Goal: Information Seeking & Learning: Learn about a topic

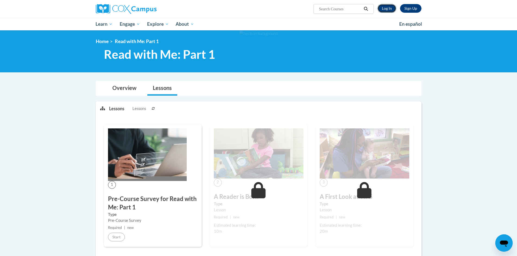
click at [389, 9] on link "Log In" at bounding box center [386, 8] width 19 height 9
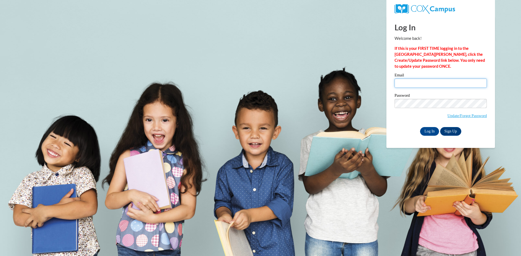
click at [414, 85] on input "Email" at bounding box center [441, 83] width 92 height 9
type input "stefrae22@yahoo.com"
click at [434, 132] on input "Log In" at bounding box center [429, 131] width 19 height 9
click at [434, 131] on input "Log In" at bounding box center [429, 131] width 19 height 9
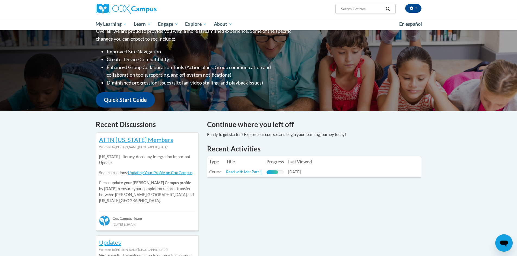
scroll to position [81, 0]
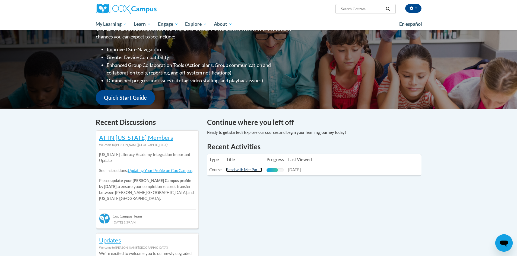
click at [244, 170] on link "Read with Me: Part 1" at bounding box center [244, 170] width 36 height 5
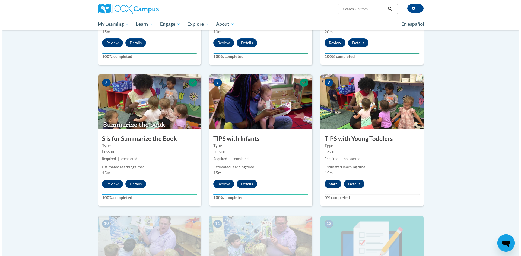
scroll to position [353, 0]
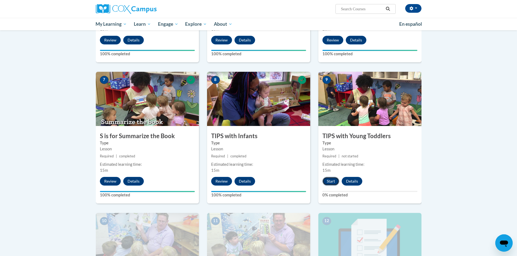
click at [331, 182] on button "Start" at bounding box center [330, 181] width 17 height 9
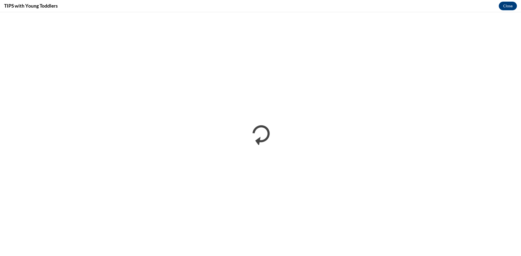
scroll to position [0, 0]
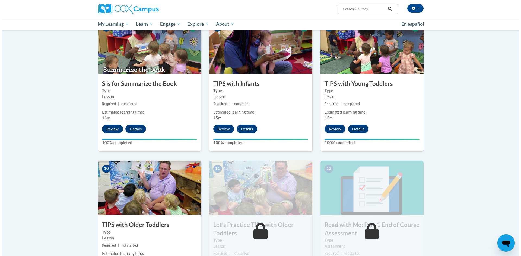
scroll to position [488, 0]
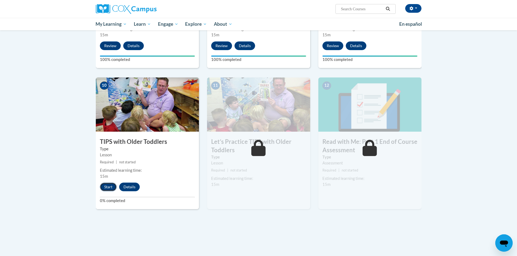
click at [107, 185] on button "Start" at bounding box center [108, 187] width 17 height 9
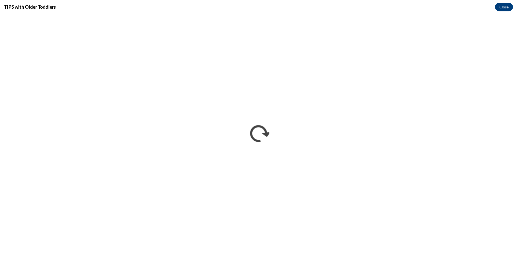
scroll to position [0, 0]
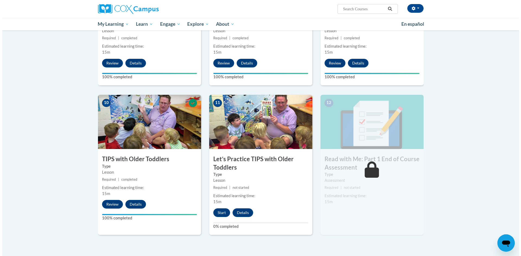
scroll to position [488, 0]
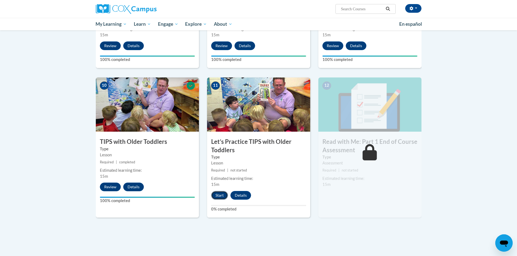
click at [221, 194] on button "Start" at bounding box center [219, 195] width 17 height 9
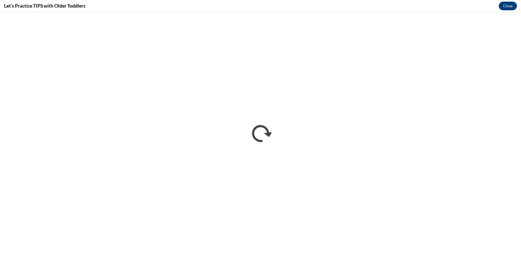
scroll to position [0, 0]
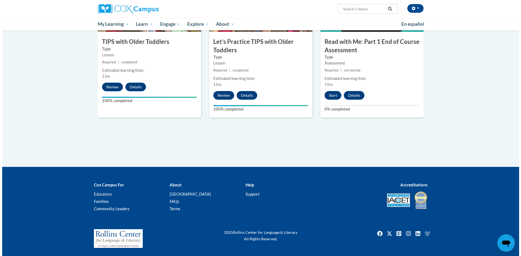
scroll to position [561, 0]
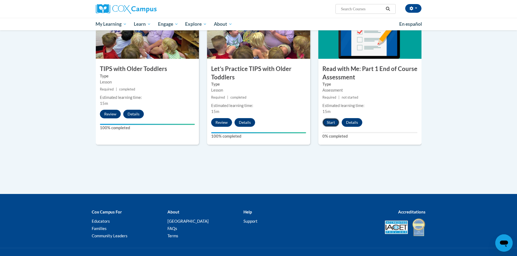
click at [332, 121] on button "Start" at bounding box center [330, 122] width 17 height 9
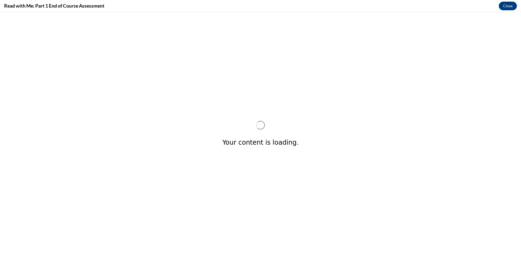
scroll to position [0, 0]
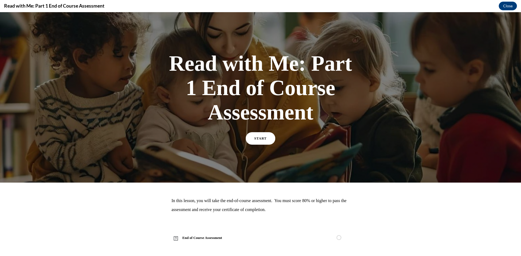
click at [266, 142] on link "START" at bounding box center [261, 138] width 30 height 12
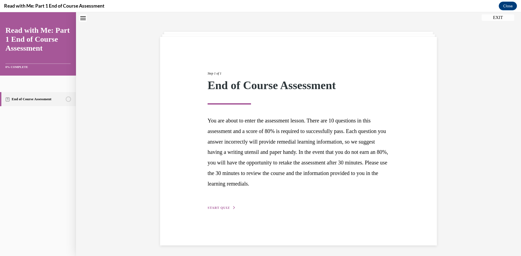
scroll to position [17, 0]
click at [215, 208] on span "START QUIZ" at bounding box center [219, 208] width 22 height 4
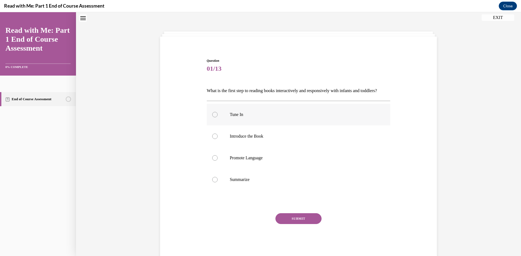
click at [213, 117] on div at bounding box center [214, 114] width 5 height 5
click at [213, 117] on input "Tune In" at bounding box center [214, 114] width 5 height 5
radio input "true"
drag, startPoint x: 293, startPoint y: 225, endPoint x: 299, endPoint y: 225, distance: 5.7
click at [294, 224] on button "SUBMIT" at bounding box center [298, 219] width 46 height 11
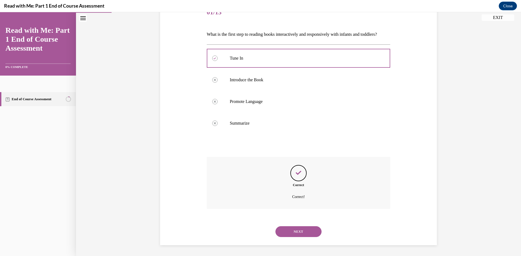
scroll to position [83, 0]
click at [307, 232] on button "NEXT" at bounding box center [298, 232] width 46 height 11
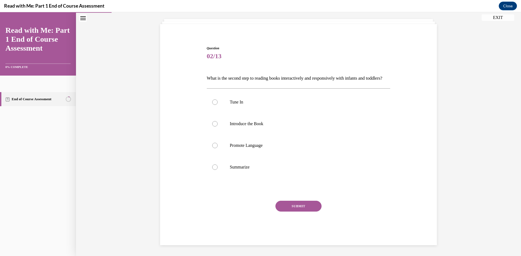
scroll to position [39, 0]
click at [212, 124] on div at bounding box center [214, 123] width 5 height 5
click at [212, 124] on input "Introduce the Book" at bounding box center [214, 123] width 5 height 5
radio input "true"
click at [290, 204] on button "SUBMIT" at bounding box center [298, 206] width 46 height 11
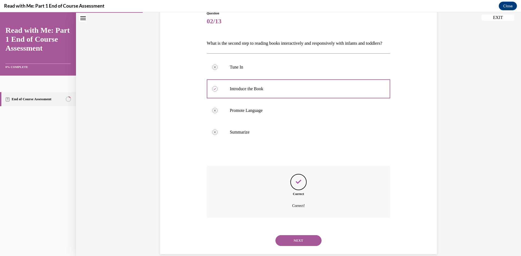
scroll to position [83, 0]
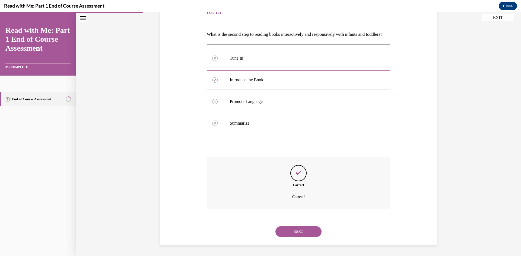
click at [307, 230] on button "NEXT" at bounding box center [298, 232] width 46 height 11
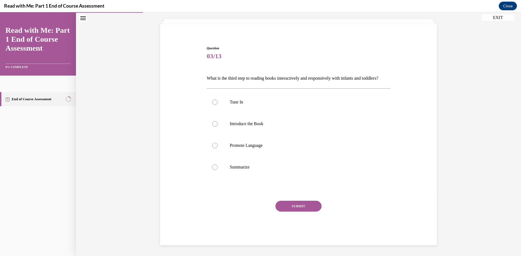
scroll to position [39, 0]
click at [212, 145] on div at bounding box center [214, 145] width 5 height 5
click at [212, 145] on input "Promote Language" at bounding box center [214, 145] width 5 height 5
radio input "true"
click at [290, 208] on button "SUBMIT" at bounding box center [298, 206] width 46 height 11
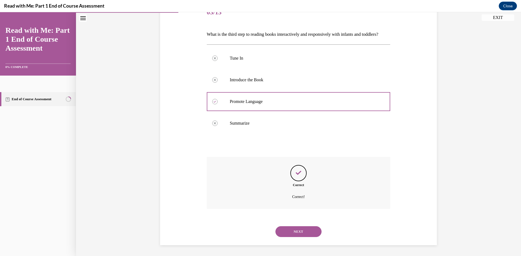
scroll to position [83, 0]
click at [304, 236] on button "NEXT" at bounding box center [298, 232] width 46 height 11
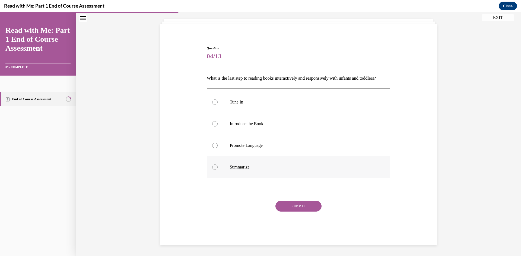
click at [213, 165] on div at bounding box center [214, 167] width 5 height 5
click at [213, 165] on input "Summarize" at bounding box center [214, 167] width 5 height 5
radio input "true"
click at [297, 209] on button "SUBMIT" at bounding box center [298, 206] width 46 height 11
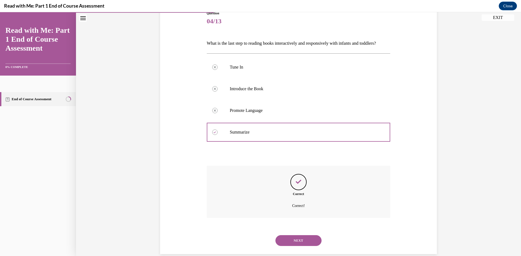
scroll to position [83, 0]
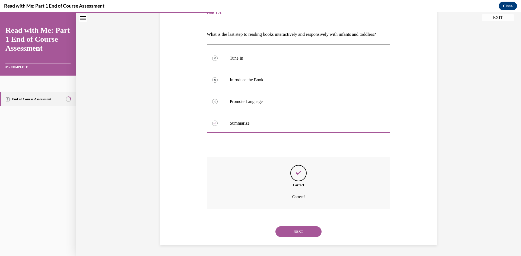
click at [307, 232] on button "NEXT" at bounding box center [298, 232] width 46 height 11
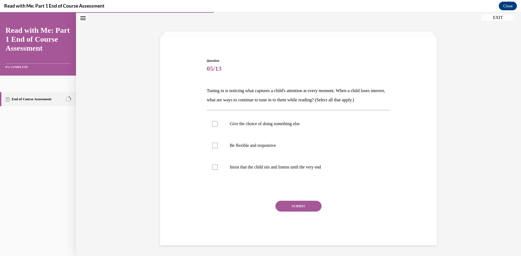
scroll to position [17, 0]
click at [214, 124] on div at bounding box center [214, 123] width 5 height 5
click at [214, 124] on input "Give the choice of doing something else" at bounding box center [214, 123] width 5 height 5
checkbox input "true"
click at [212, 146] on div at bounding box center [214, 145] width 5 height 5
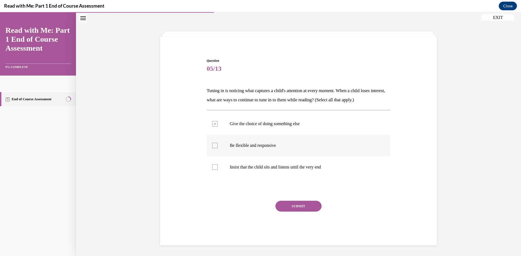
click at [212, 146] on input "Be flexible and responsive" at bounding box center [214, 145] width 5 height 5
checkbox input "true"
click at [293, 208] on button "SUBMIT" at bounding box center [298, 206] width 46 height 11
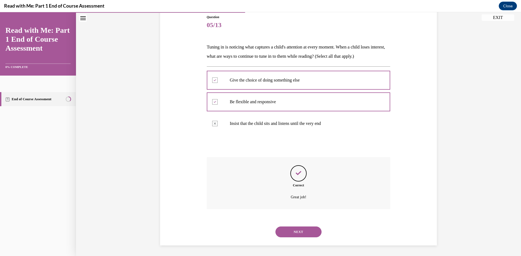
scroll to position [61, 0]
click at [306, 233] on button "NEXT" at bounding box center [298, 232] width 46 height 11
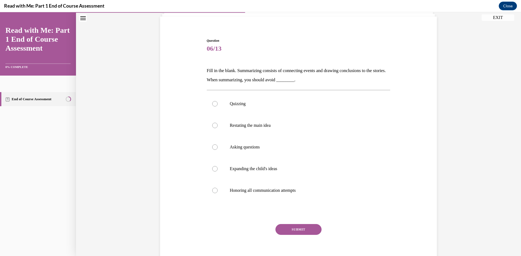
scroll to position [28, 0]
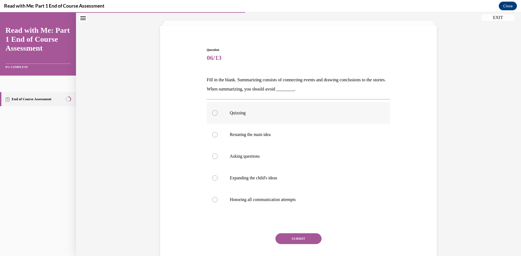
click at [214, 114] on div at bounding box center [214, 112] width 5 height 5
click at [214, 114] on input "Quizzing" at bounding box center [214, 112] width 5 height 5
radio input "true"
click at [289, 240] on button "SUBMIT" at bounding box center [298, 239] width 46 height 11
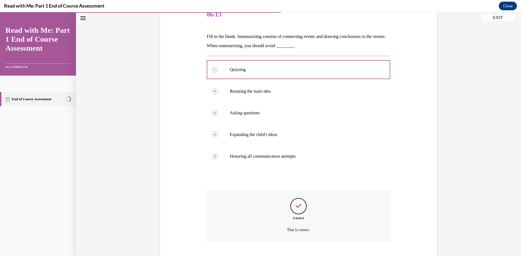
scroll to position [104, 0]
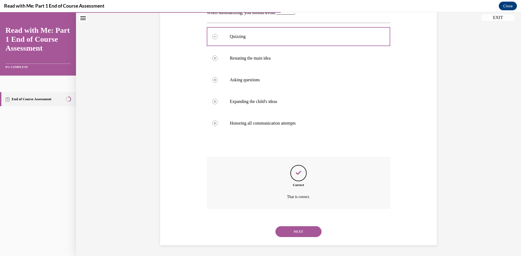
click at [304, 236] on button "NEXT" at bounding box center [298, 232] width 46 height 11
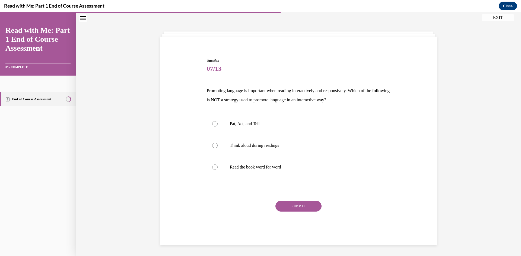
scroll to position [17, 0]
click at [216, 169] on label "Read the book word for word" at bounding box center [299, 168] width 184 height 22
click at [216, 169] on input "Read the book word for word" at bounding box center [214, 167] width 5 height 5
radio input "true"
click at [296, 208] on button "SUBMIT" at bounding box center [298, 206] width 46 height 11
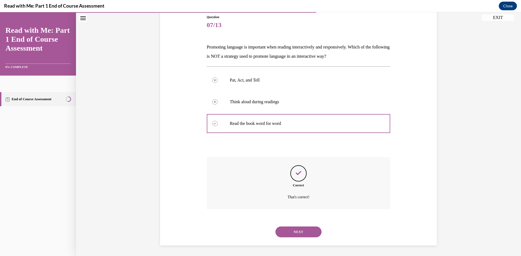
scroll to position [61, 0]
click at [295, 231] on button "NEXT" at bounding box center [298, 232] width 46 height 11
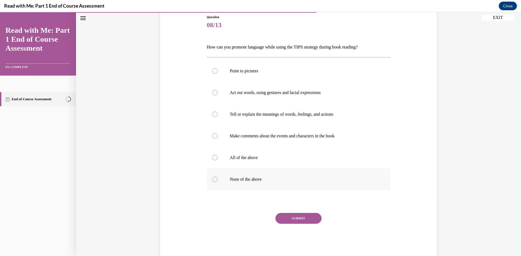
scroll to position [28, 0]
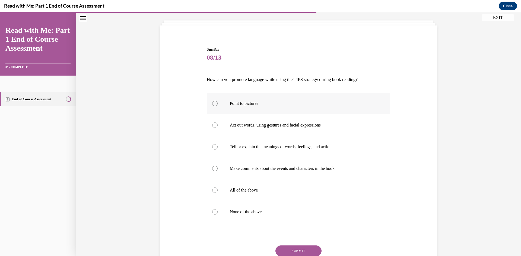
click at [213, 103] on div at bounding box center [214, 103] width 5 height 5
click at [213, 103] on input "Point to pictures" at bounding box center [214, 103] width 5 height 5
radio input "true"
click at [214, 126] on div at bounding box center [214, 125] width 5 height 5
click at [214, 126] on input "Act out words, using gestures and facial expressions" at bounding box center [214, 125] width 5 height 5
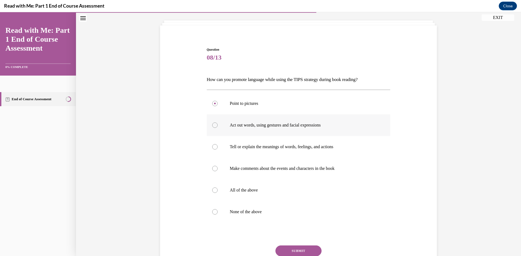
radio input "true"
click at [213, 147] on div at bounding box center [214, 146] width 5 height 5
click at [213, 147] on input "Tell or explain the meanings of words, feelings, and actions" at bounding box center [214, 146] width 5 height 5
radio input "true"
click at [214, 147] on circle at bounding box center [215, 147] width 2 height 2
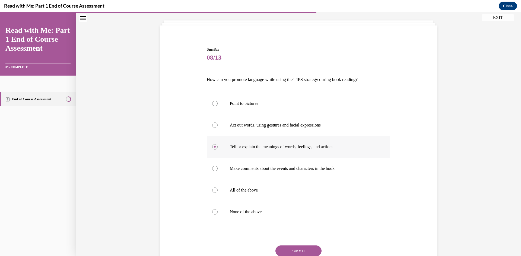
click at [213, 147] on input "Tell or explain the meanings of words, feelings, and actions" at bounding box center [214, 146] width 5 height 5
click at [215, 192] on div at bounding box center [214, 190] width 5 height 5
click at [215, 192] on input "All of the above" at bounding box center [214, 190] width 5 height 5
radio input "true"
click at [295, 249] on button "SUBMIT" at bounding box center [298, 251] width 46 height 11
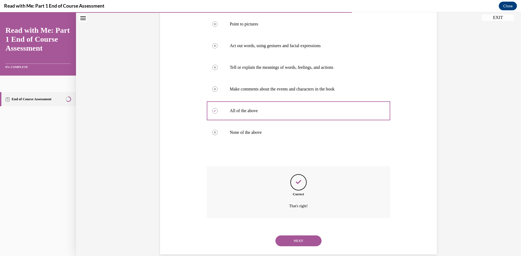
scroll to position [117, 0]
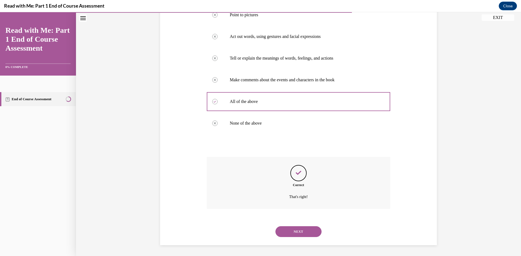
click at [300, 230] on button "NEXT" at bounding box center [298, 232] width 46 height 11
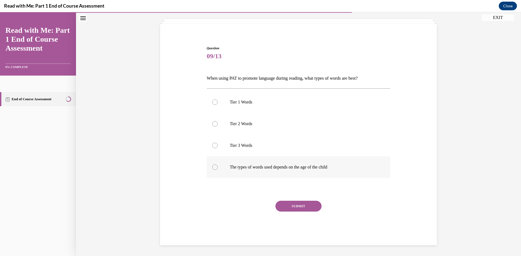
click at [212, 166] on div at bounding box center [214, 167] width 5 height 5
click at [212, 166] on input "The types of words used depends on the age of the child" at bounding box center [214, 167] width 5 height 5
radio input "true"
click at [302, 204] on button "SUBMIT" at bounding box center [298, 206] width 46 height 11
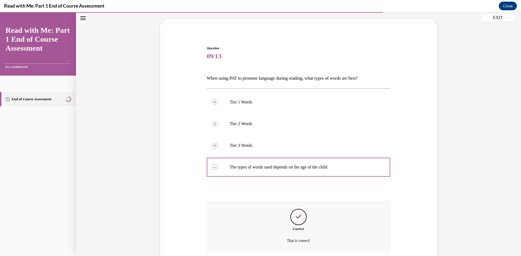
scroll to position [74, 0]
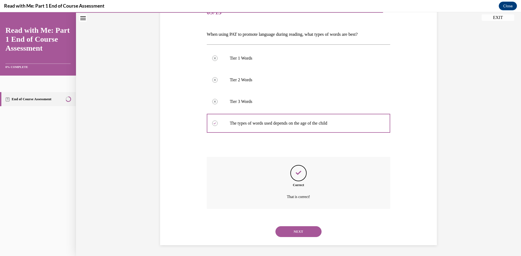
click at [301, 230] on button "NEXT" at bounding box center [298, 232] width 46 height 11
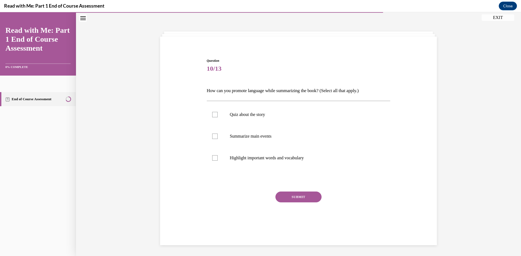
scroll to position [17, 0]
click at [213, 137] on div at bounding box center [214, 136] width 5 height 5
click at [213, 137] on input "Summarize main events" at bounding box center [214, 136] width 5 height 5
checkbox input "true"
click at [213, 159] on div at bounding box center [214, 157] width 5 height 5
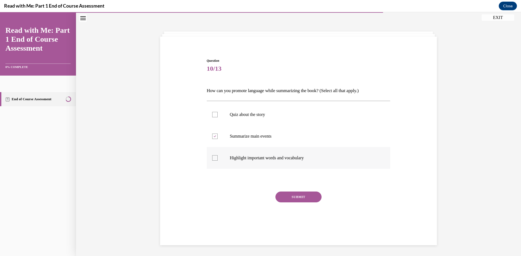
click at [213, 159] on input "Highlight important words and vocabulary" at bounding box center [214, 157] width 5 height 5
checkbox input "true"
click at [291, 196] on button "SUBMIT" at bounding box center [298, 197] width 46 height 11
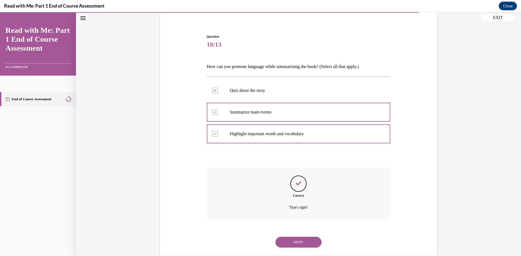
scroll to position [52, 0]
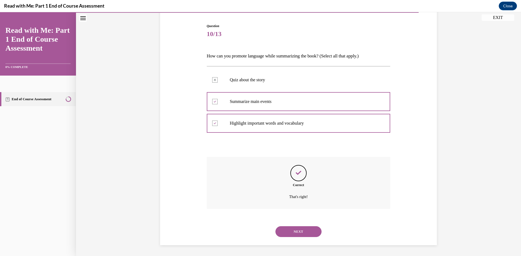
click at [302, 230] on button "NEXT" at bounding box center [298, 232] width 46 height 11
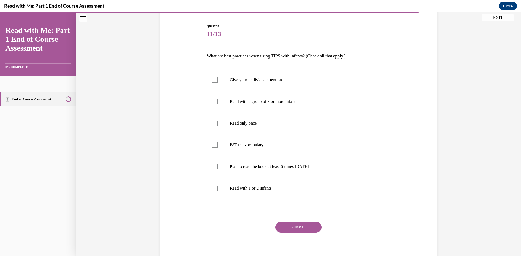
scroll to position [28, 0]
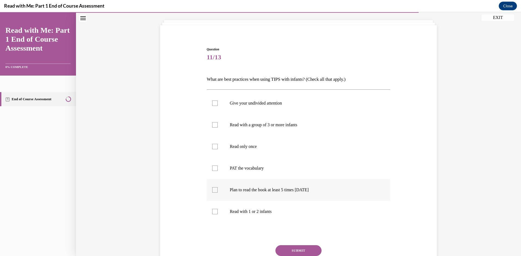
drag, startPoint x: 212, startPoint y: 168, endPoint x: 223, endPoint y: 190, distance: 24.5
click at [212, 168] on div at bounding box center [214, 168] width 5 height 5
click at [212, 168] on input "PAT the vocabulary" at bounding box center [214, 168] width 5 height 5
checkbox input "true"
click at [301, 251] on button "SUBMIT" at bounding box center [298, 251] width 46 height 11
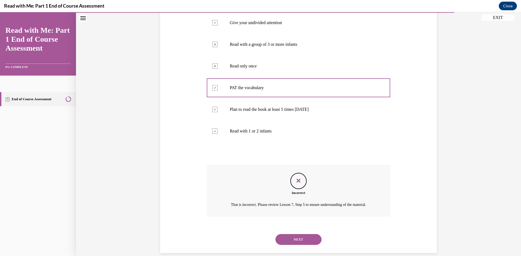
scroll to position [123, 0]
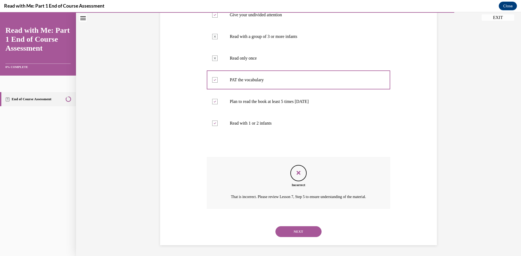
click at [299, 232] on button "NEXT" at bounding box center [298, 232] width 46 height 11
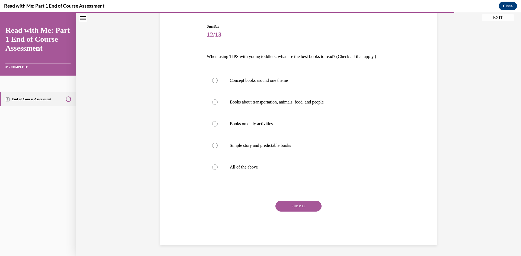
scroll to position [51, 0]
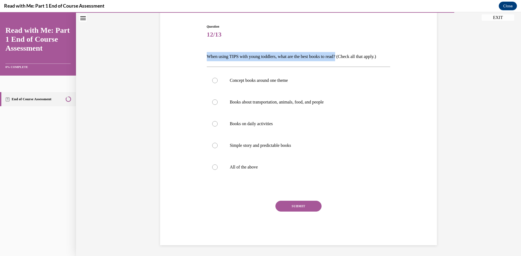
drag, startPoint x: 346, startPoint y: 55, endPoint x: 202, endPoint y: 50, distance: 143.4
click at [202, 50] on div "Question 12/13 When using TIPS with young toddlers, what are the best books to …" at bounding box center [299, 127] width 280 height 238
copy p "When using TIPS with young toddlers, what are the best books to read?"
click at [213, 167] on div at bounding box center [214, 167] width 5 height 5
click at [213, 167] on input "All of the above" at bounding box center [214, 167] width 5 height 5
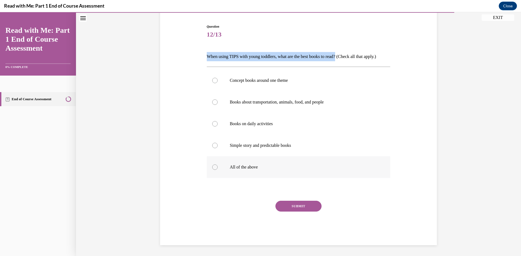
radio input "true"
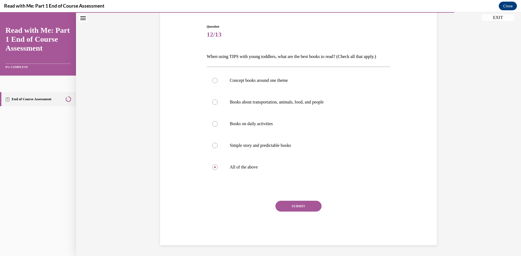
click at [294, 205] on button "SUBMIT" at bounding box center [298, 206] width 46 height 11
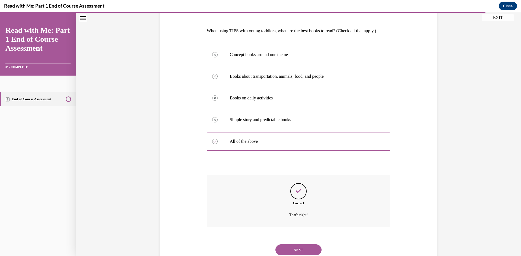
scroll to position [95, 0]
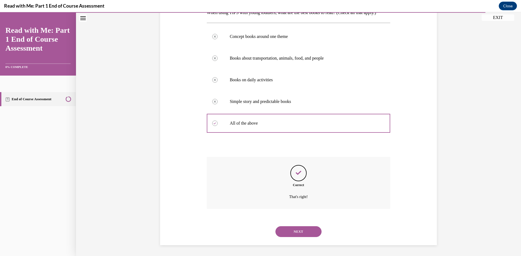
click at [309, 235] on button "NEXT" at bounding box center [298, 232] width 46 height 11
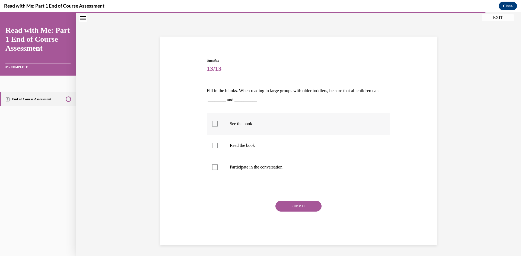
click at [212, 124] on div at bounding box center [214, 123] width 5 height 5
click at [212, 124] on input "See the book" at bounding box center [214, 123] width 5 height 5
checkbox input "true"
click at [213, 167] on div at bounding box center [214, 167] width 5 height 5
click at [213, 167] on input "Participate in the conversation" at bounding box center [214, 167] width 5 height 5
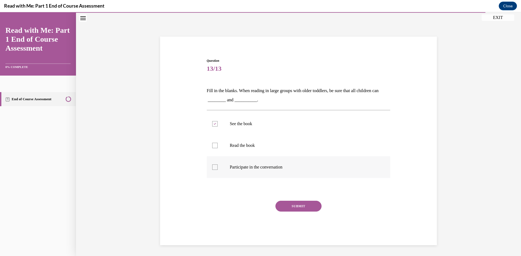
checkbox input "true"
drag, startPoint x: 292, startPoint y: 207, endPoint x: 295, endPoint y: 206, distance: 3.6
click at [292, 207] on button "SUBMIT" at bounding box center [298, 206] width 46 height 11
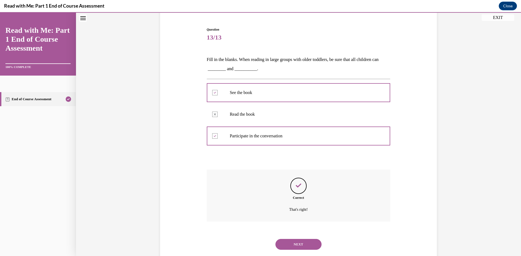
scroll to position [61, 0]
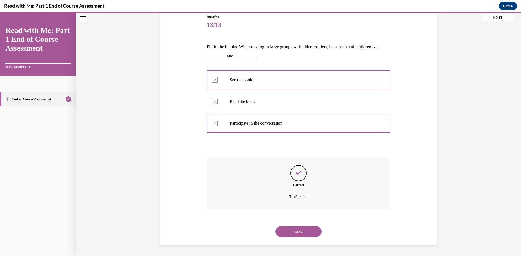
click at [310, 230] on button "NEXT" at bounding box center [298, 232] width 46 height 11
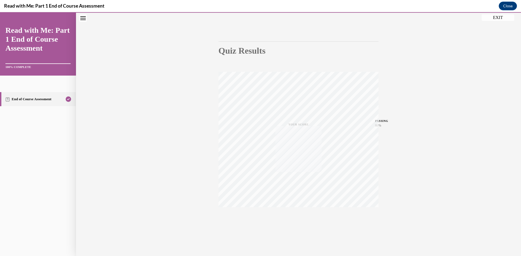
scroll to position [34, 0]
